Goal: Task Accomplishment & Management: Manage account settings

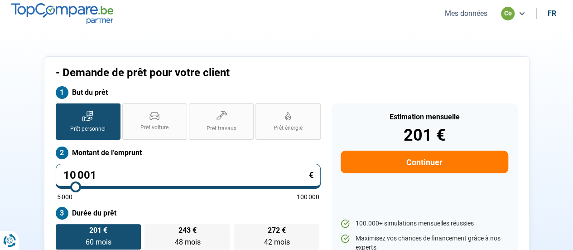
click at [506, 12] on div "co" at bounding box center [508, 14] width 14 height 14
click at [474, 15] on button "Mes données" at bounding box center [466, 14] width 48 height 10
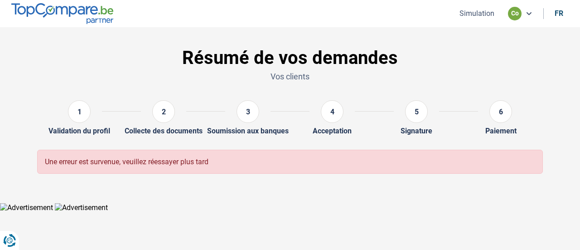
click at [90, 119] on div "1" at bounding box center [79, 113] width 45 height 26
click at [84, 19] on img at bounding box center [62, 13] width 102 height 20
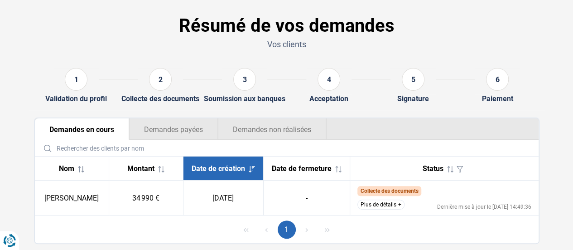
scroll to position [57, 0]
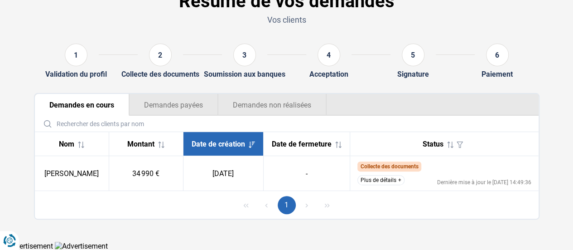
click at [390, 188] on td "Collecte des documents Nous avons déjà reçu les documents du client et nous eff…" at bounding box center [444, 173] width 188 height 35
click at [396, 181] on button "Plus de détails" at bounding box center [380, 180] width 47 height 10
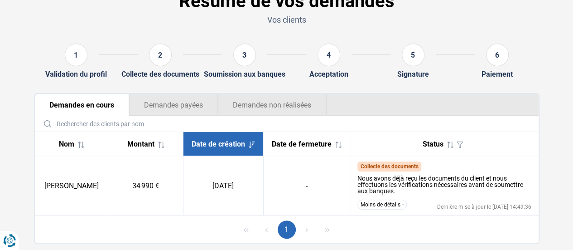
click at [293, 98] on button "Demandes non réalisées" at bounding box center [272, 105] width 109 height 22
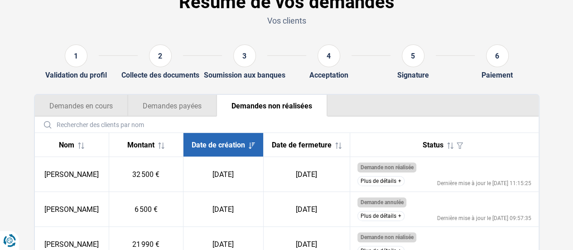
scroll to position [55, 0]
click at [85, 107] on button "Demandes en cours" at bounding box center [81, 106] width 93 height 22
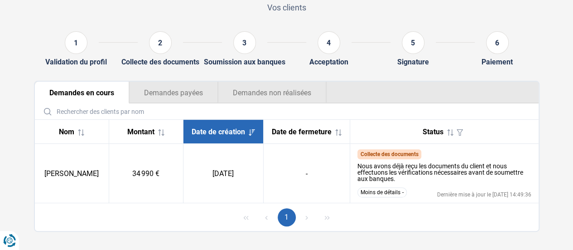
scroll to position [81, 0]
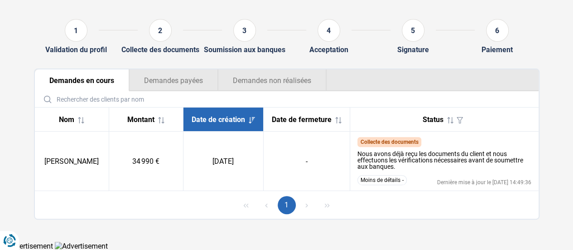
click at [290, 69] on button "Demandes non réalisées" at bounding box center [272, 80] width 109 height 22
